Goal: Task Accomplishment & Management: Manage account settings

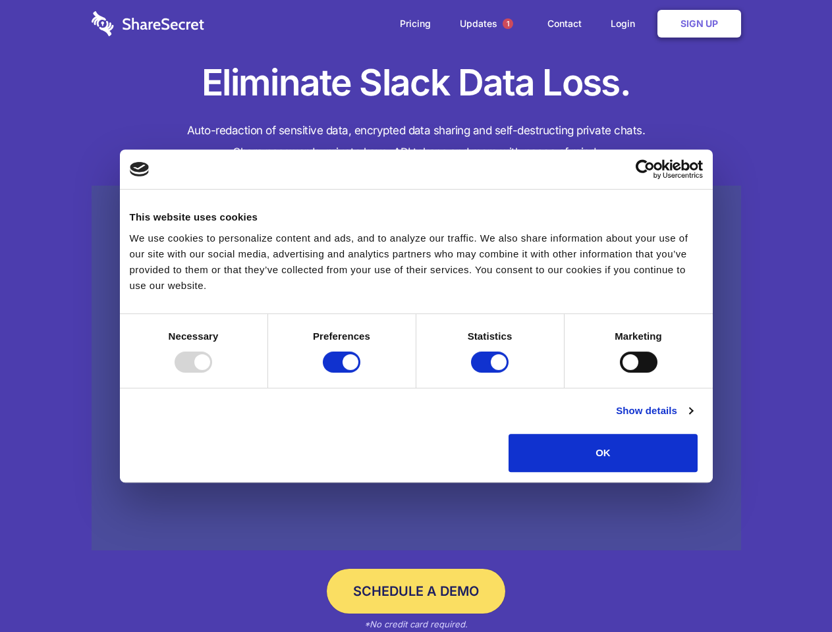
click at [212, 373] on div at bounding box center [193, 362] width 38 height 21
click at [360, 373] on input "Preferences" at bounding box center [342, 362] width 38 height 21
checkbox input "false"
click at [491, 373] on input "Statistics" at bounding box center [490, 362] width 38 height 21
checkbox input "false"
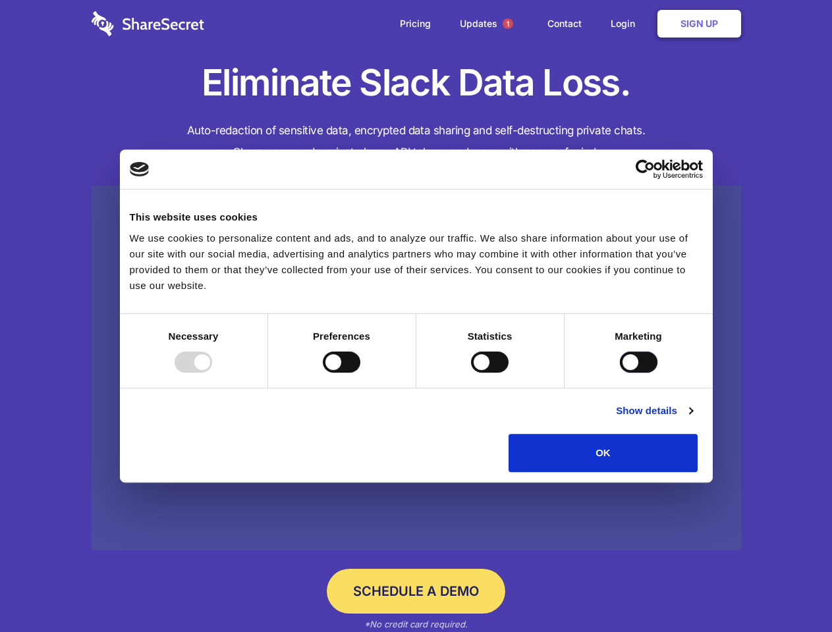
click at [620, 373] on input "Marketing" at bounding box center [639, 362] width 38 height 21
checkbox input "true"
